Goal: Find specific page/section

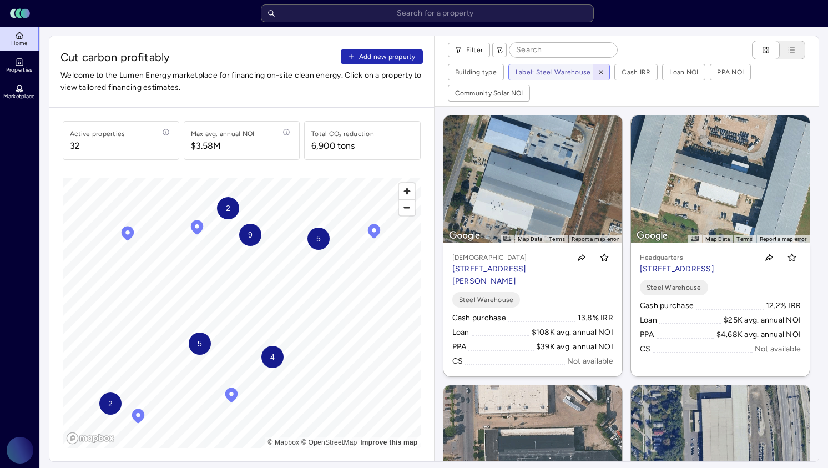
click at [602, 74] on span "button" at bounding box center [601, 72] width 12 height 12
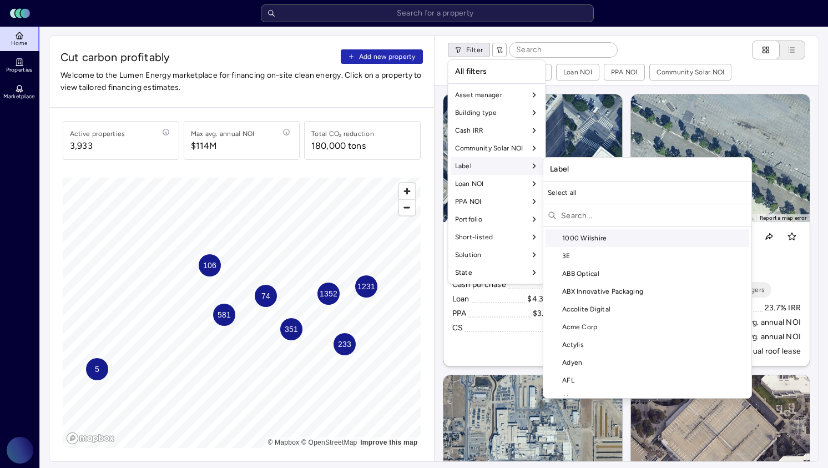
click at [574, 224] on div at bounding box center [647, 216] width 208 height 21
click at [574, 223] on input "text" at bounding box center [654, 215] width 186 height 18
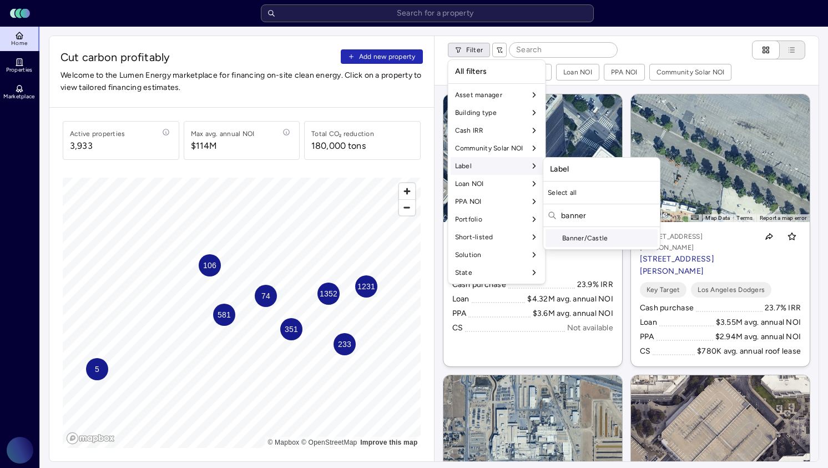
type input "banner"
click at [584, 240] on div "Banner/Castle" at bounding box center [602, 238] width 112 height 18
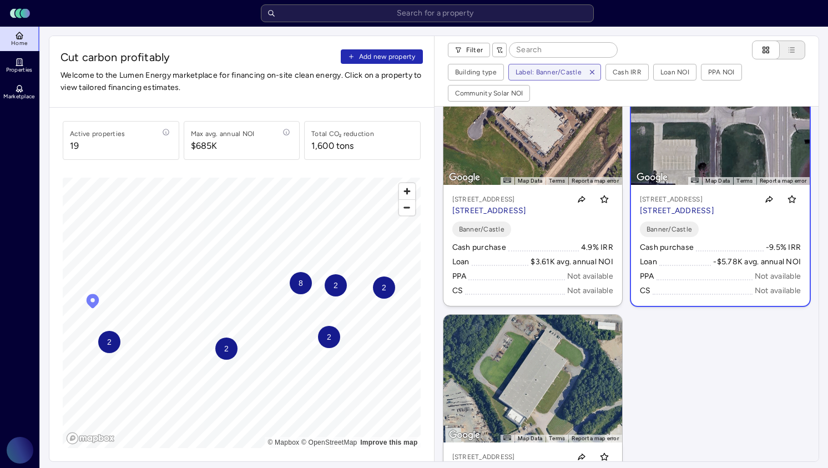
scroll to position [2226, 0]
